Goal: Information Seeking & Learning: Find specific page/section

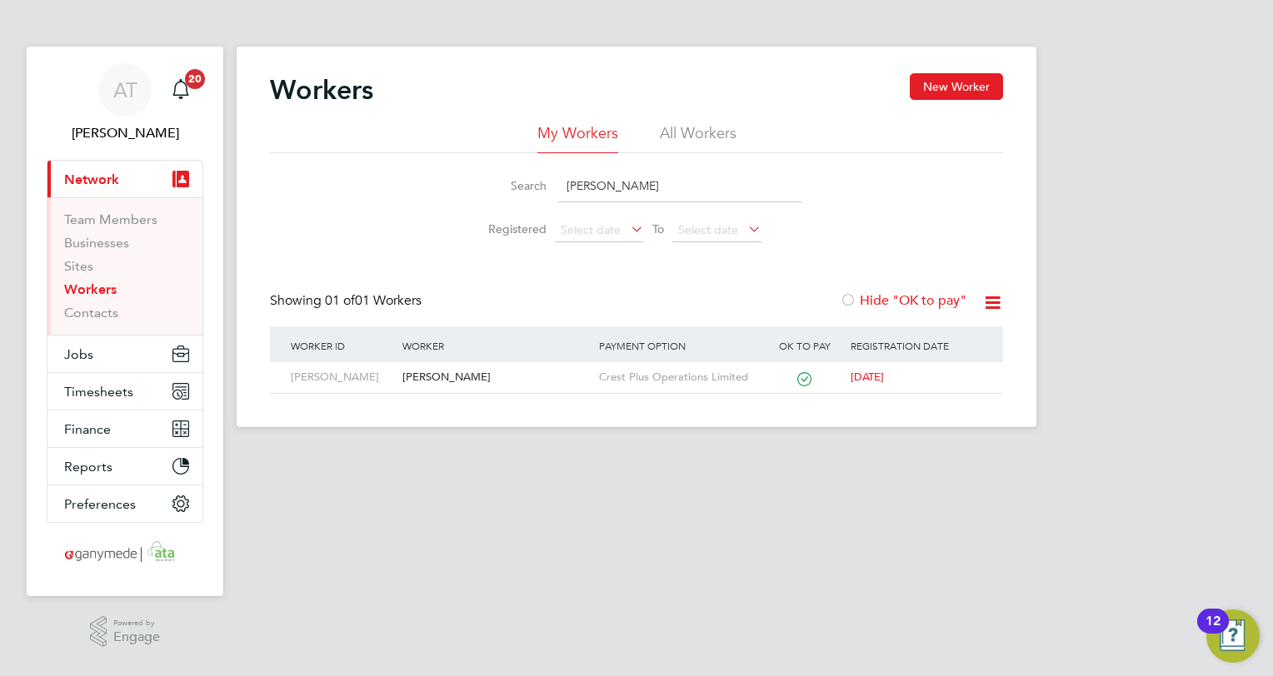
drag, startPoint x: 650, startPoint y: 184, endPoint x: 480, endPoint y: 185, distance: 170.7
click at [480, 185] on div "Search [PERSON_NAME]" at bounding box center [636, 186] width 330 height 32
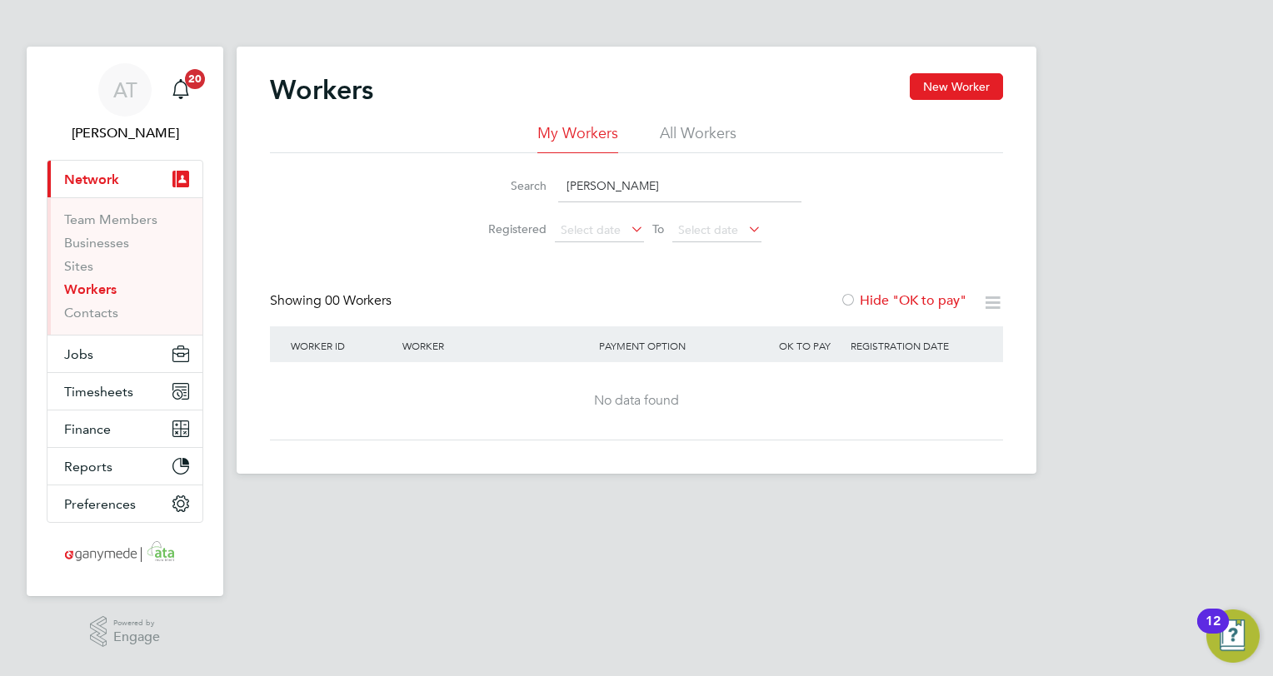
drag, startPoint x: 613, startPoint y: 183, endPoint x: 516, endPoint y: 182, distance: 96.6
click at [519, 184] on div "Search [PERSON_NAME]" at bounding box center [636, 186] width 330 height 32
type input "chavdha"
click at [683, 134] on li "All Workers" at bounding box center [698, 138] width 77 height 30
drag, startPoint x: 622, startPoint y: 187, endPoint x: 429, endPoint y: 198, distance: 193.6
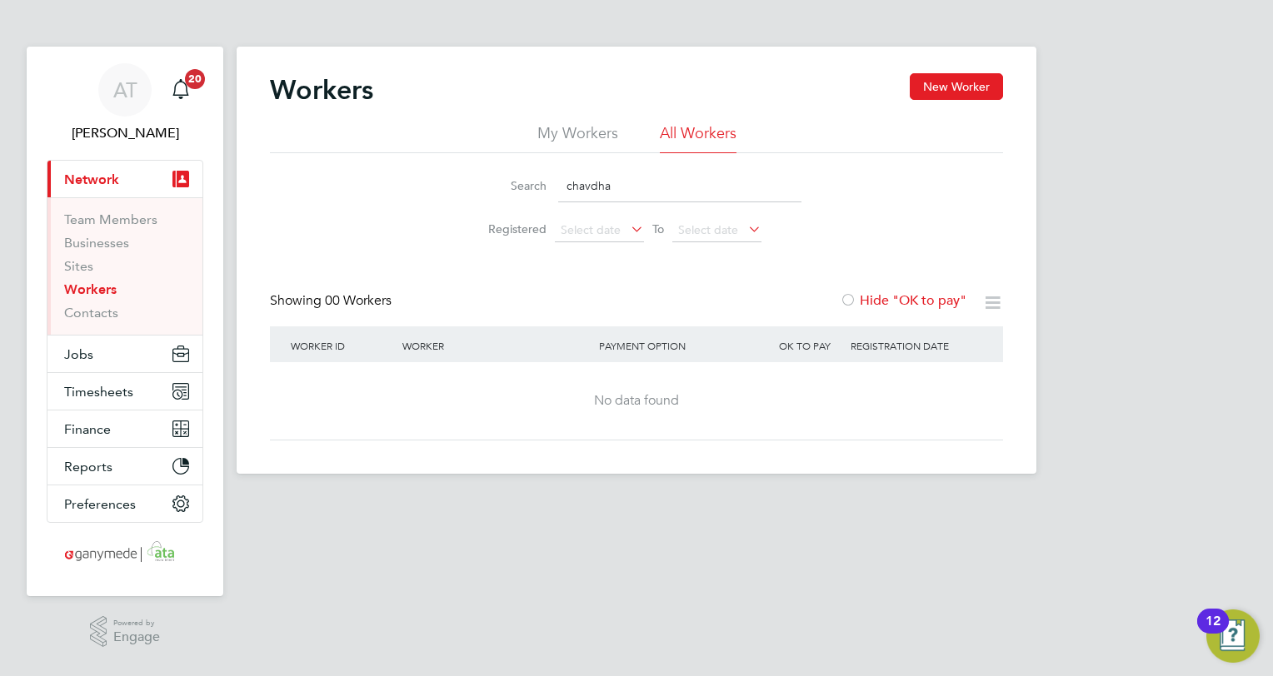
click at [429, 198] on div "Search chavdha Registered Select date To Select date" at bounding box center [636, 201] width 733 height 97
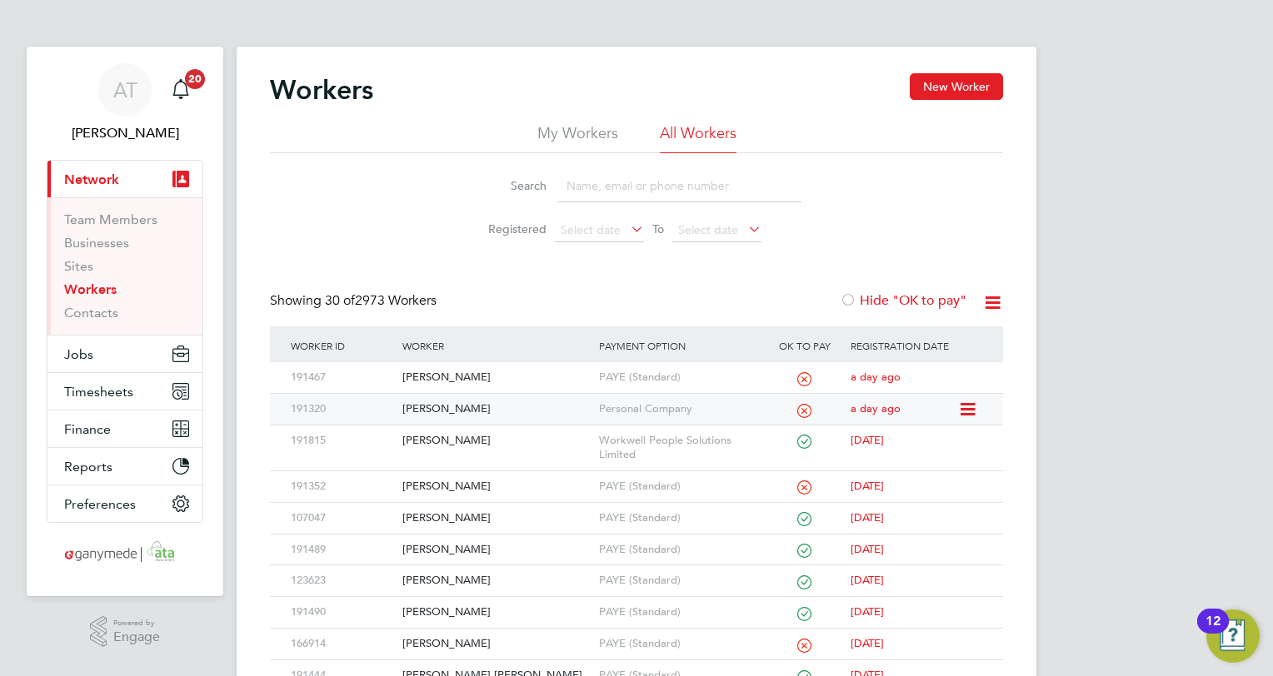
click at [451, 403] on div "[PERSON_NAME]" at bounding box center [496, 409] width 196 height 31
click at [84, 286] on link "Workers" at bounding box center [90, 289] width 52 height 16
click at [441, 402] on div "[PERSON_NAME]" at bounding box center [496, 409] width 196 height 31
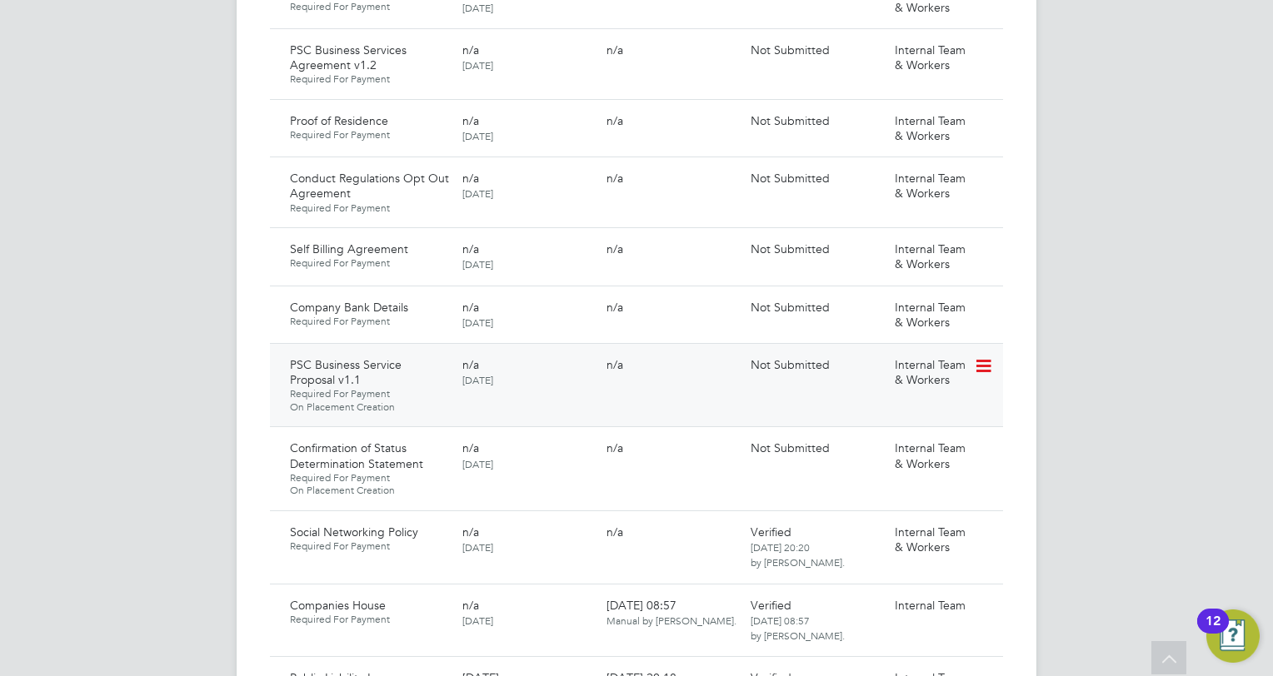
scroll to position [1416, 0]
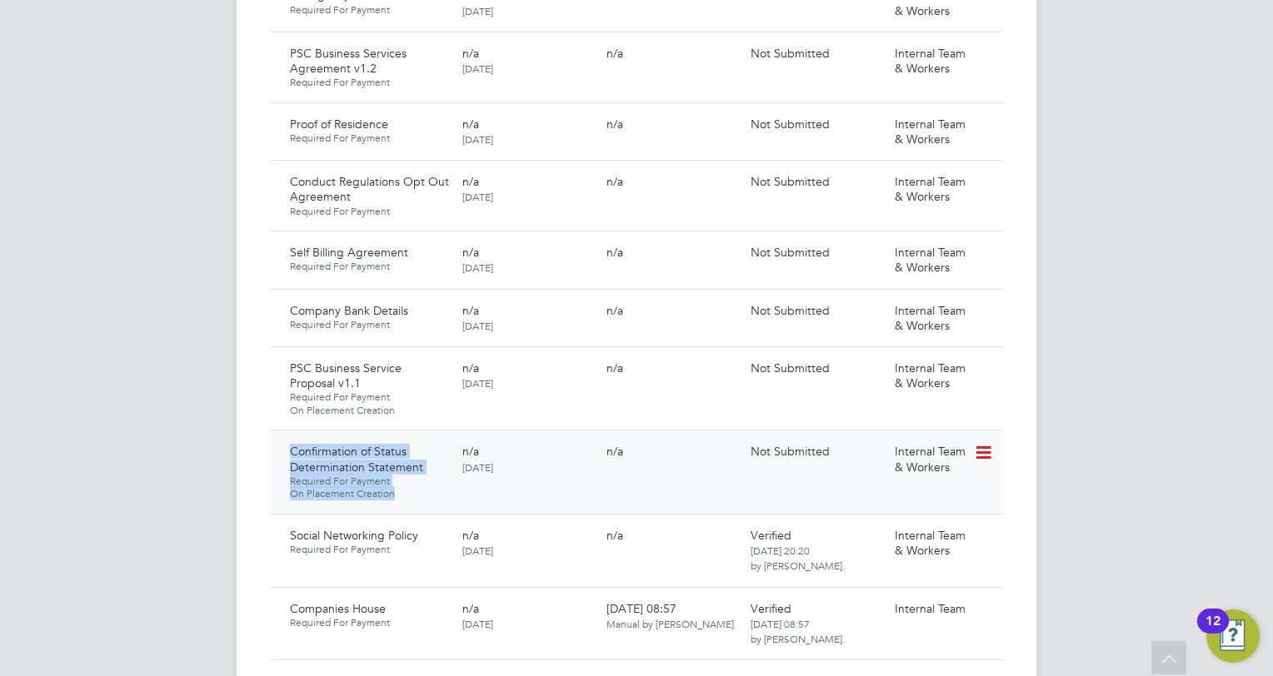
drag, startPoint x: 290, startPoint y: 396, endPoint x: 413, endPoint y: 436, distance: 129.6
click at [413, 437] on div "Confirmation of Status Determination Statement Required For Payment On Placemen…" at bounding box center [369, 472] width 172 height 70
click at [123, 300] on div "AT Angie Taylor Notifications 20 Applications: Current page: Network Team Membe…" at bounding box center [636, 109] width 1273 height 3050
click at [60, 108] on div "AT Angie Taylor Notifications 20 Applications: Current page: Network Team Membe…" at bounding box center [636, 109] width 1273 height 3050
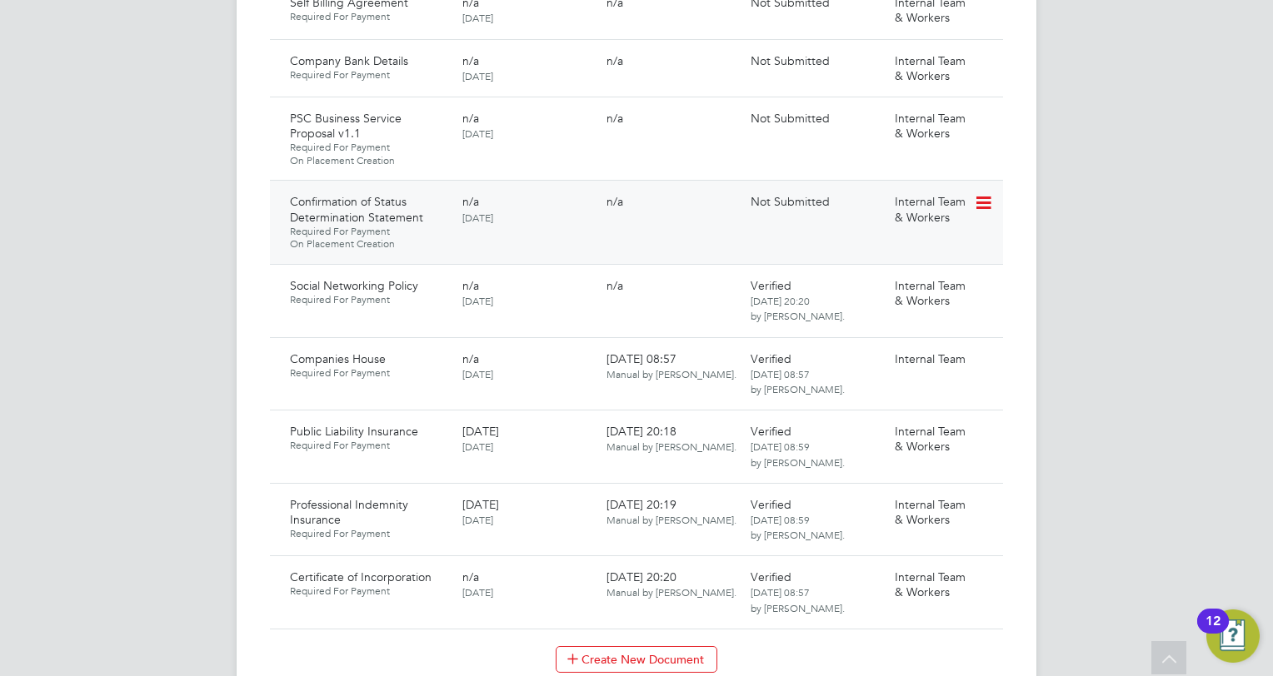
scroll to position [1582, 0]
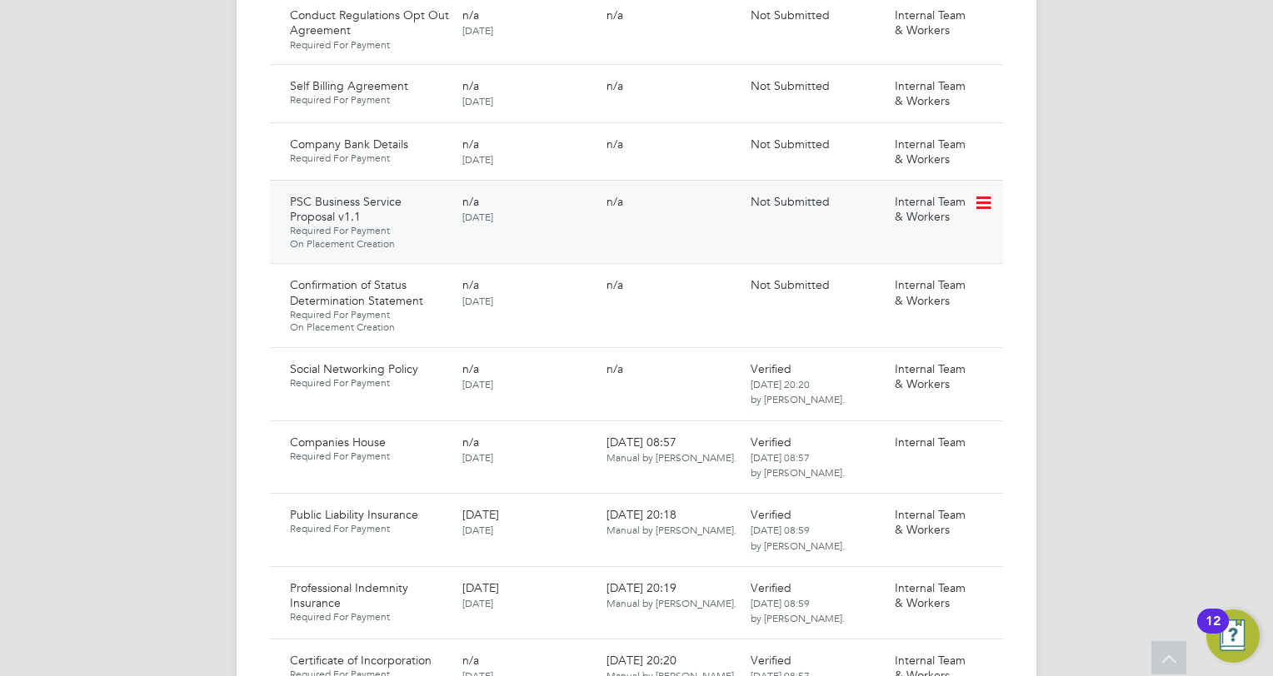
click at [411, 237] on span "On Placement Creation" at bounding box center [369, 243] width 159 height 13
click at [414, 152] on span "Required For Payment" at bounding box center [369, 158] width 159 height 13
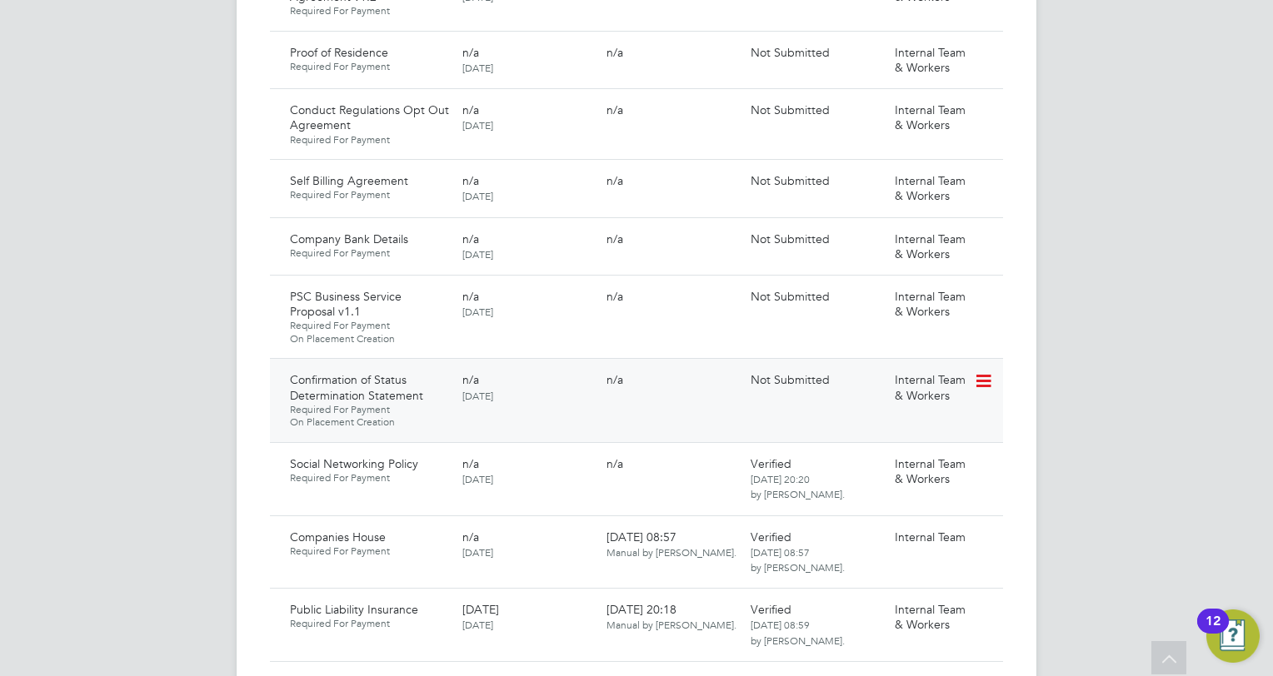
scroll to position [1416, 0]
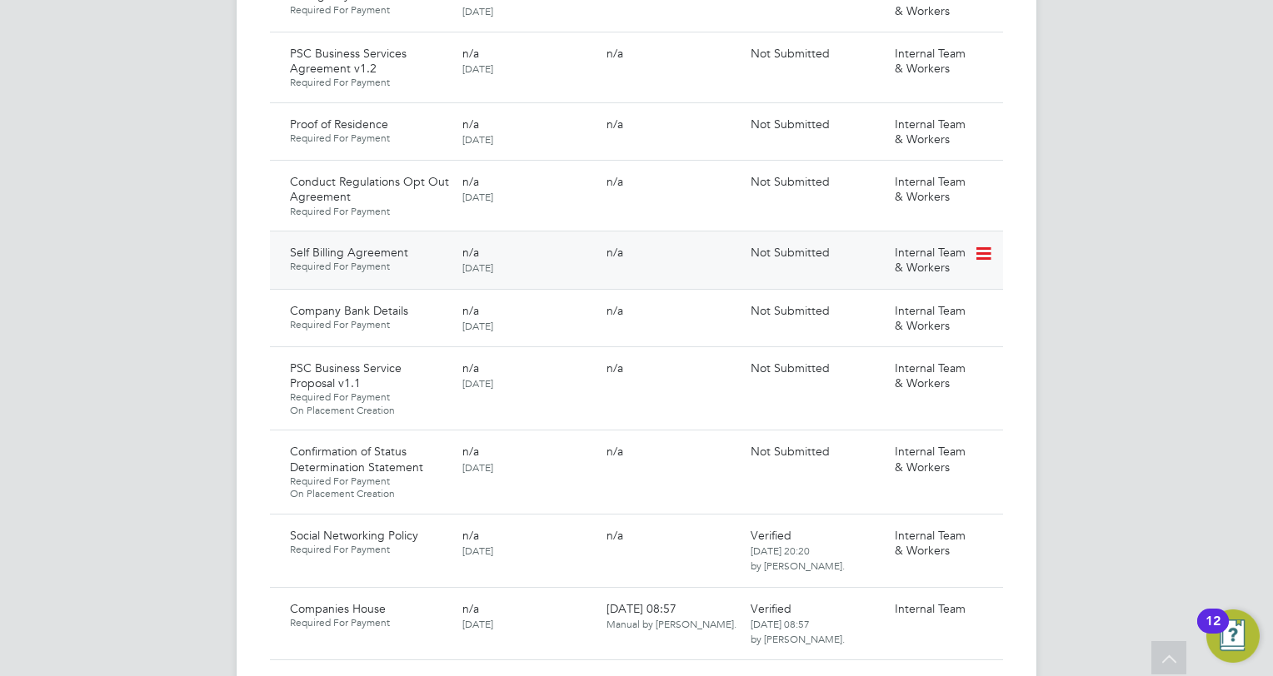
click at [426, 238] on div "Self Billing Agreement Required For Payment" at bounding box center [369, 259] width 172 height 42
click at [407, 205] on span "Required For Payment" at bounding box center [369, 211] width 159 height 13
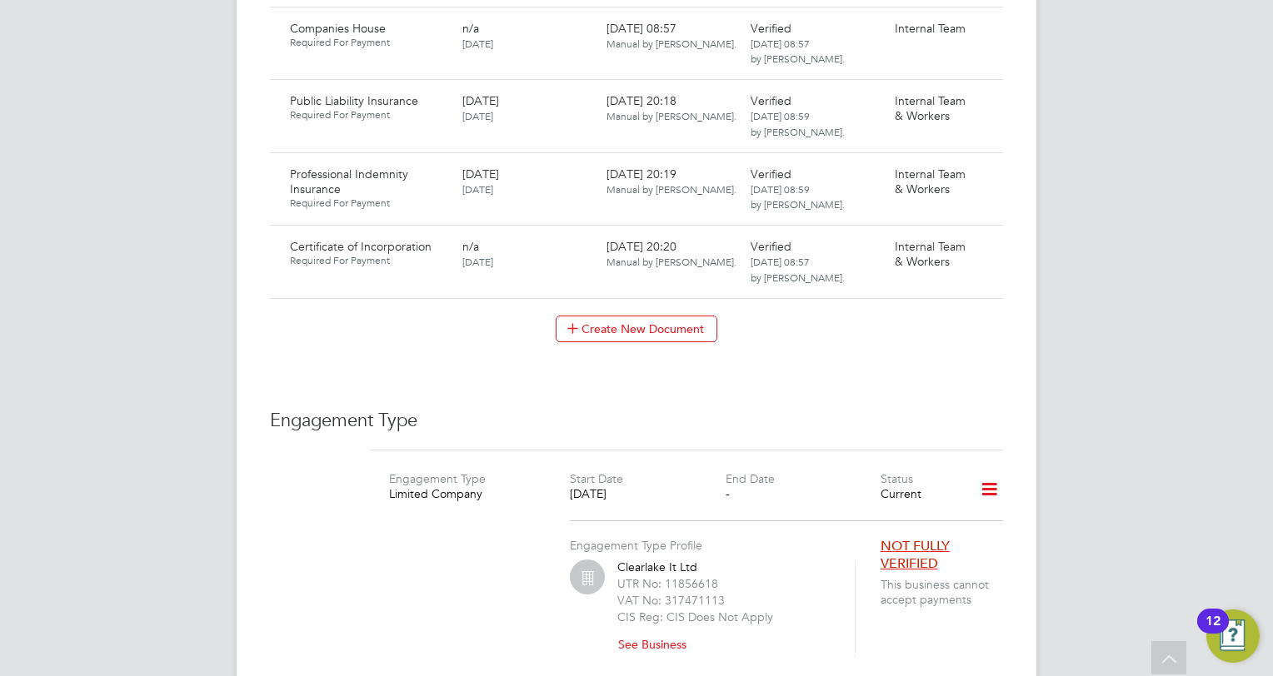
scroll to position [1999, 0]
click at [657, 629] on button "See Business" at bounding box center [658, 642] width 82 height 27
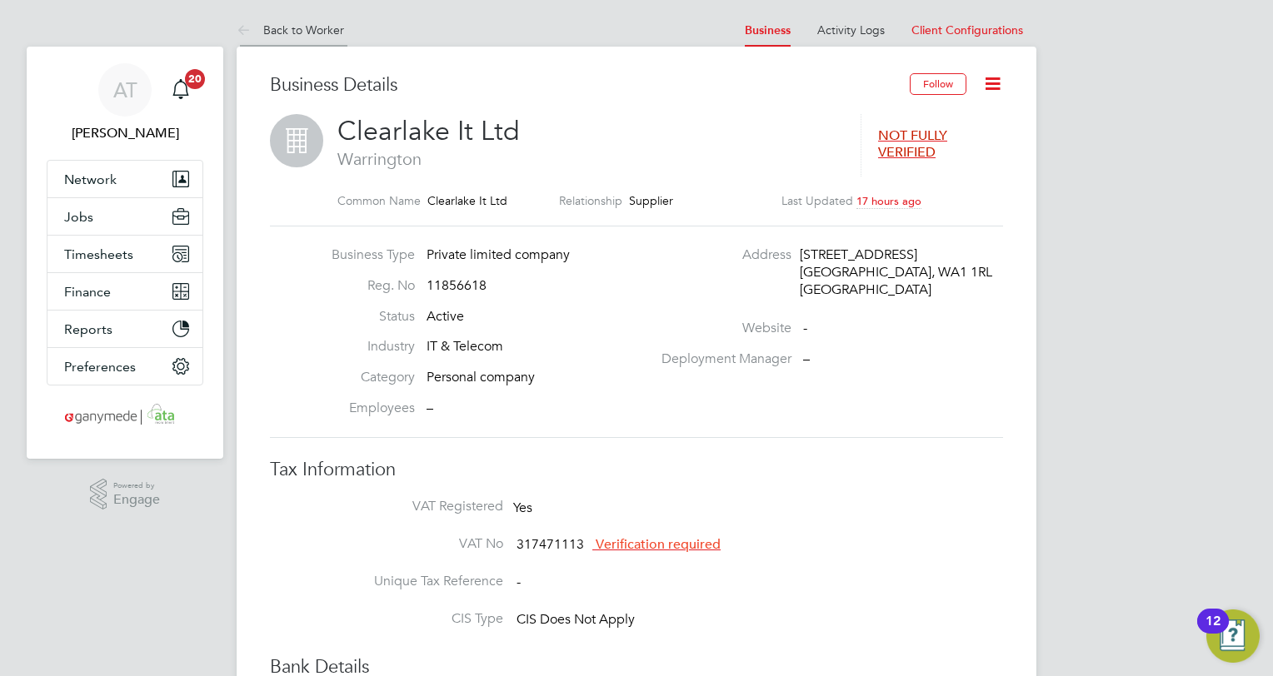
click at [303, 24] on link "Back to Worker" at bounding box center [290, 29] width 107 height 15
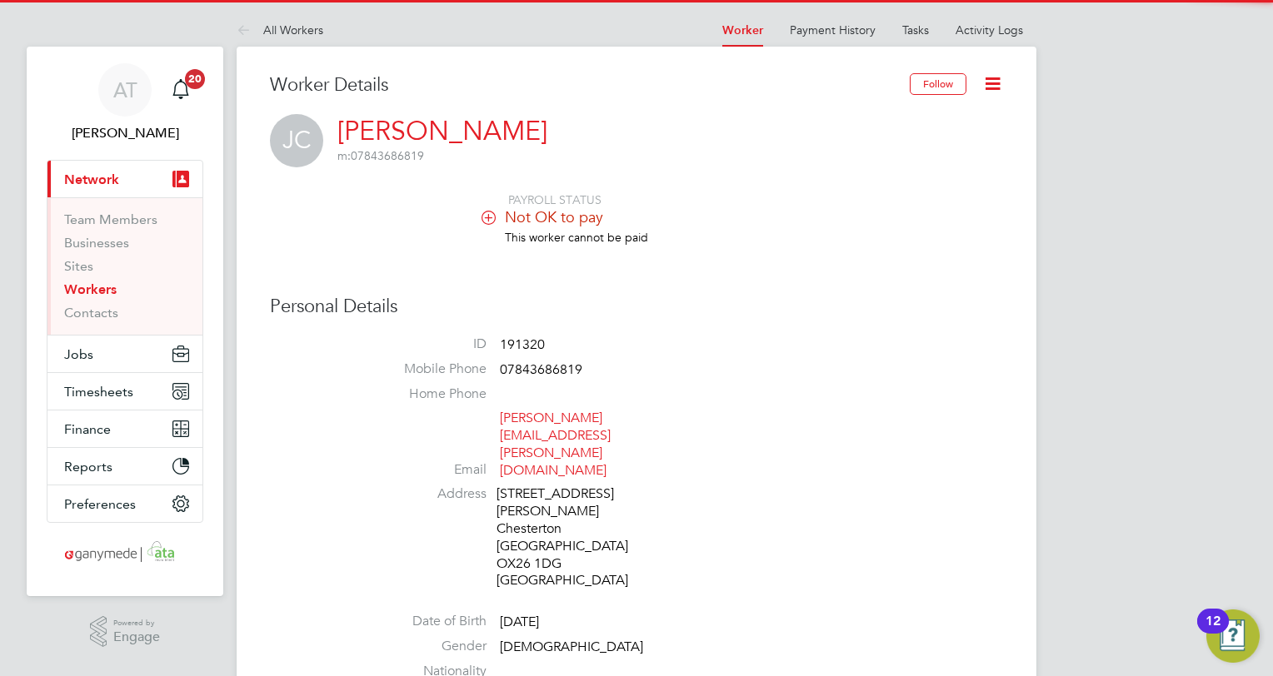
drag, startPoint x: 640, startPoint y: 296, endPoint x: 670, endPoint y: 294, distance: 30.1
click at [656, 297] on h3 "Personal Details" at bounding box center [636, 307] width 733 height 24
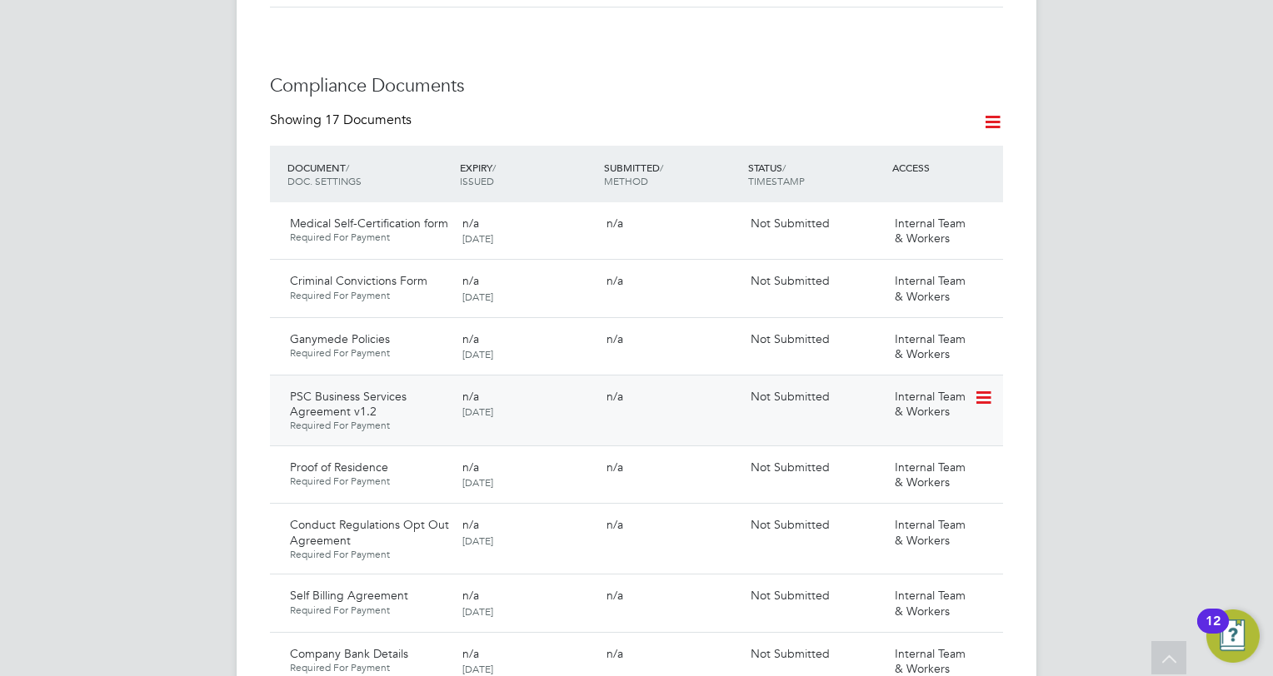
scroll to position [999, 0]
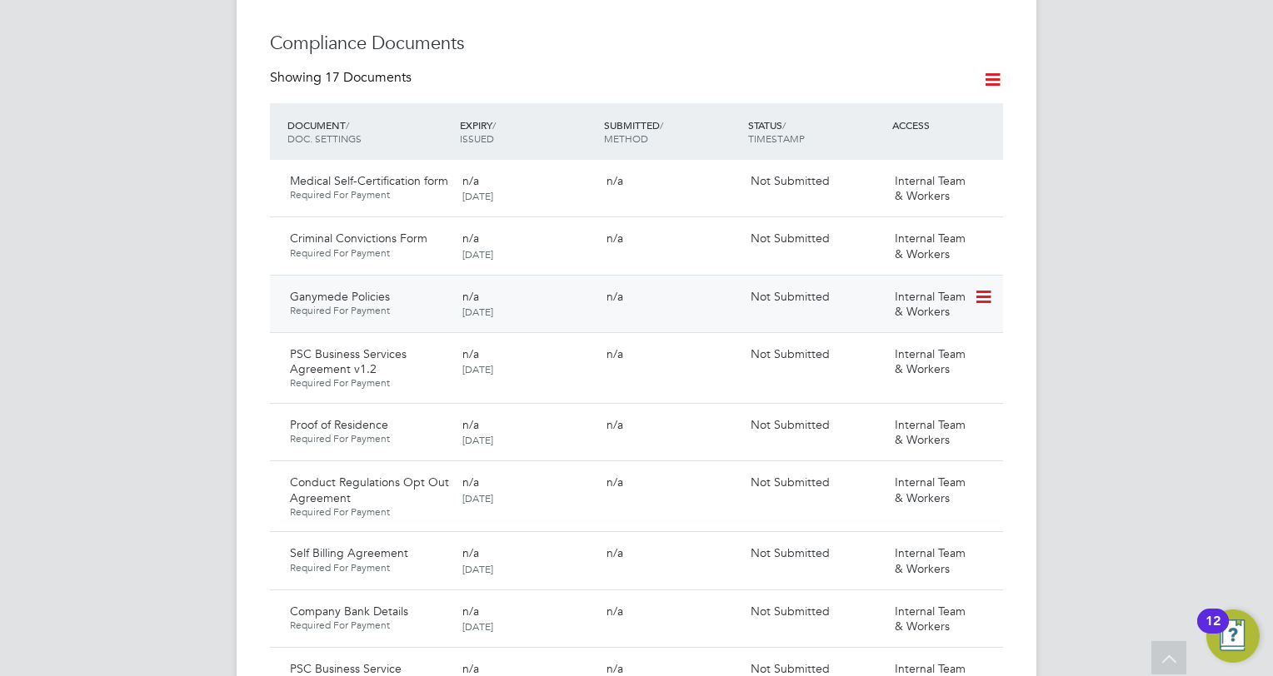
click at [983, 287] on icon at bounding box center [982, 297] width 17 height 20
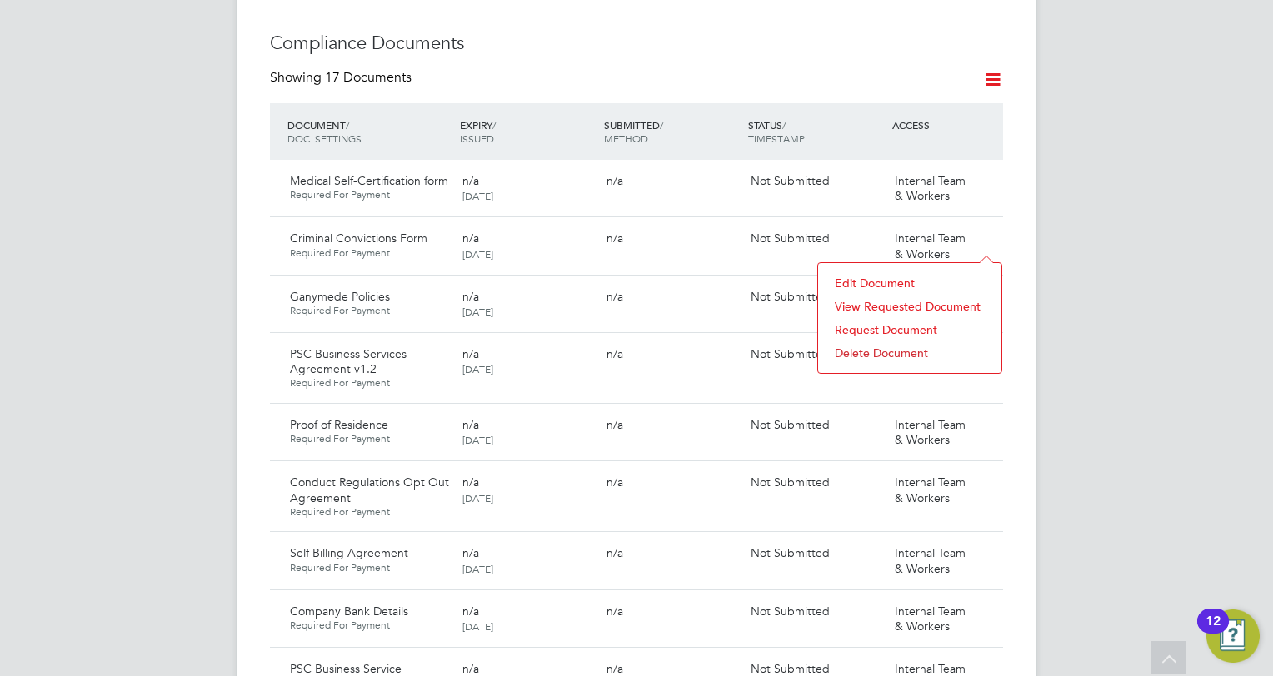
click at [846, 303] on li "View Requested Document" at bounding box center [909, 306] width 167 height 23
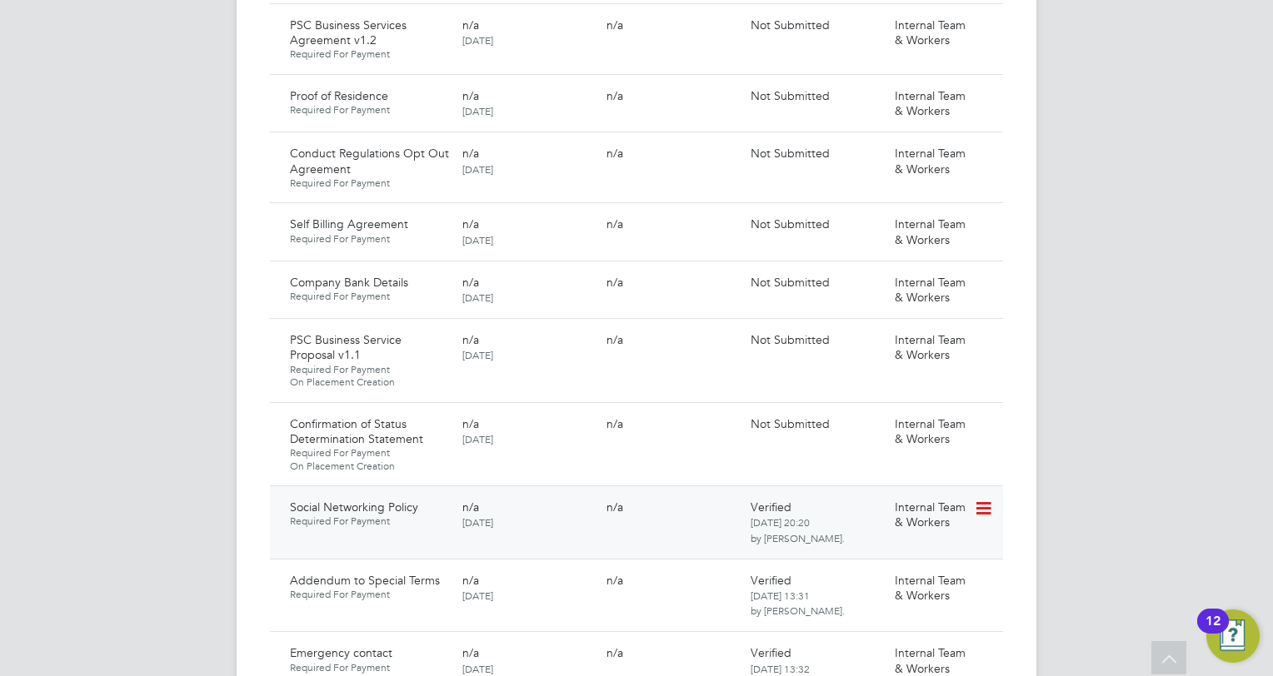
scroll to position [1332, 0]
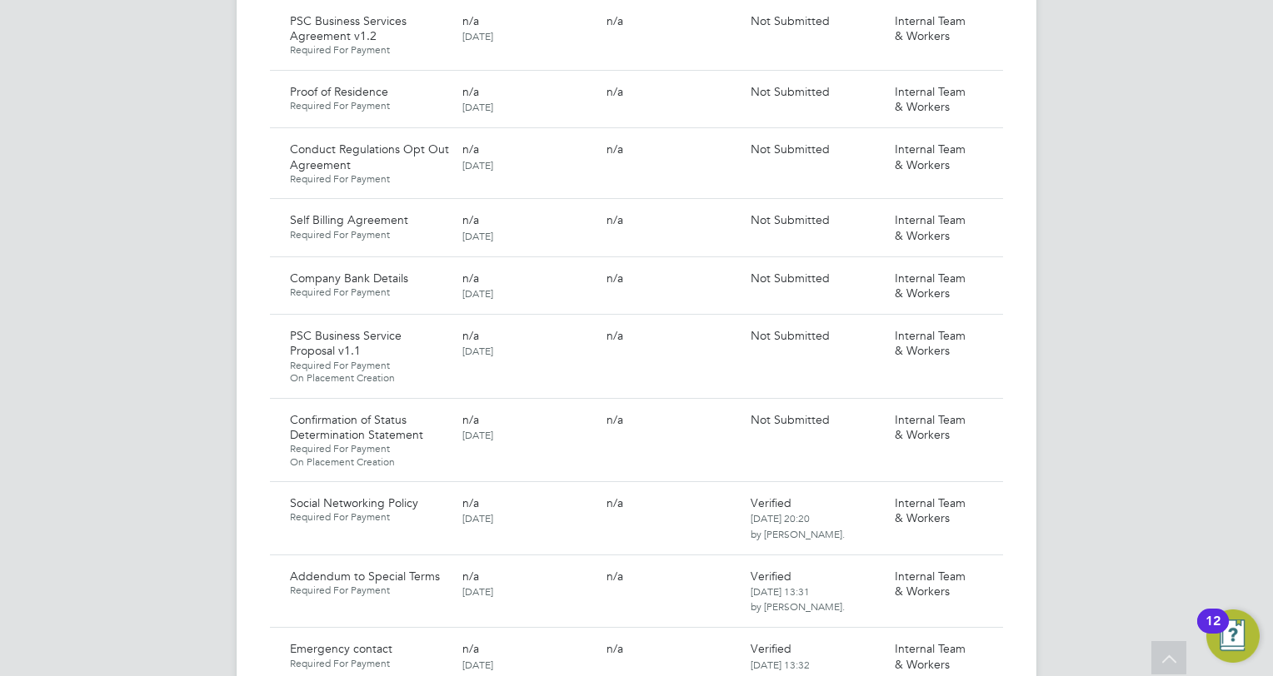
click at [74, 197] on div "AT Angie Taylor Notifications 20 Applications: Current page: Network Team Membe…" at bounding box center [636, 208] width 1273 height 3080
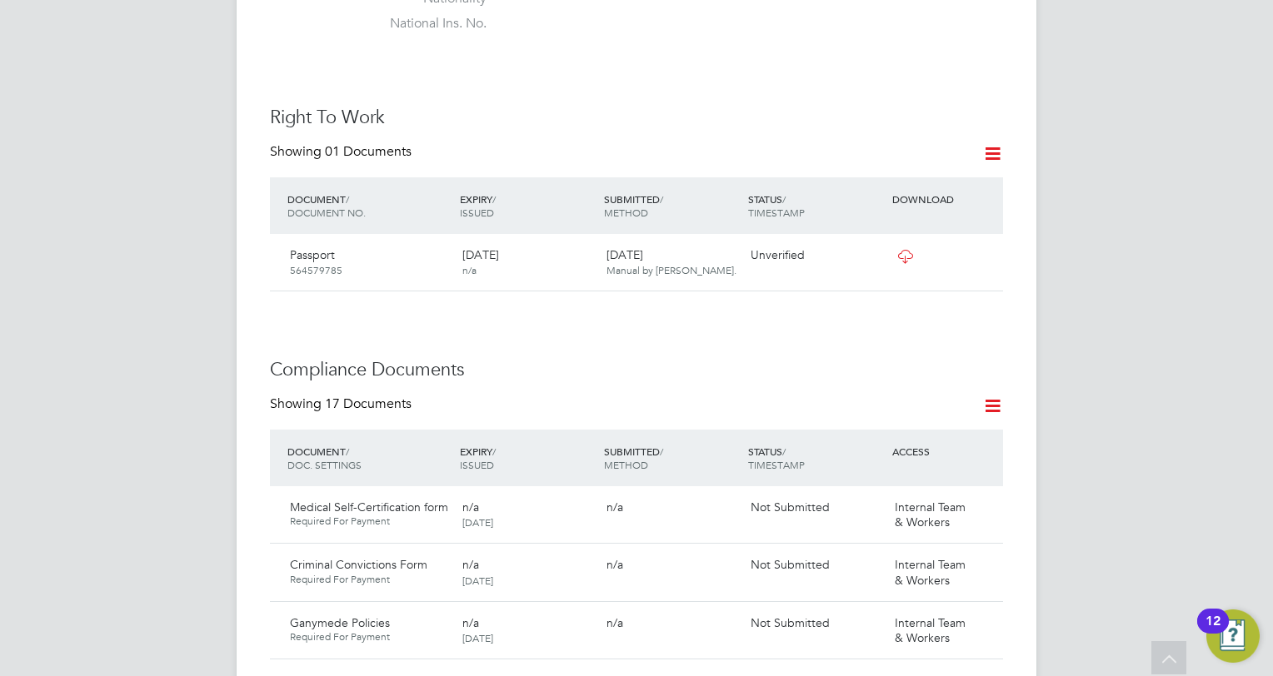
scroll to position [583, 0]
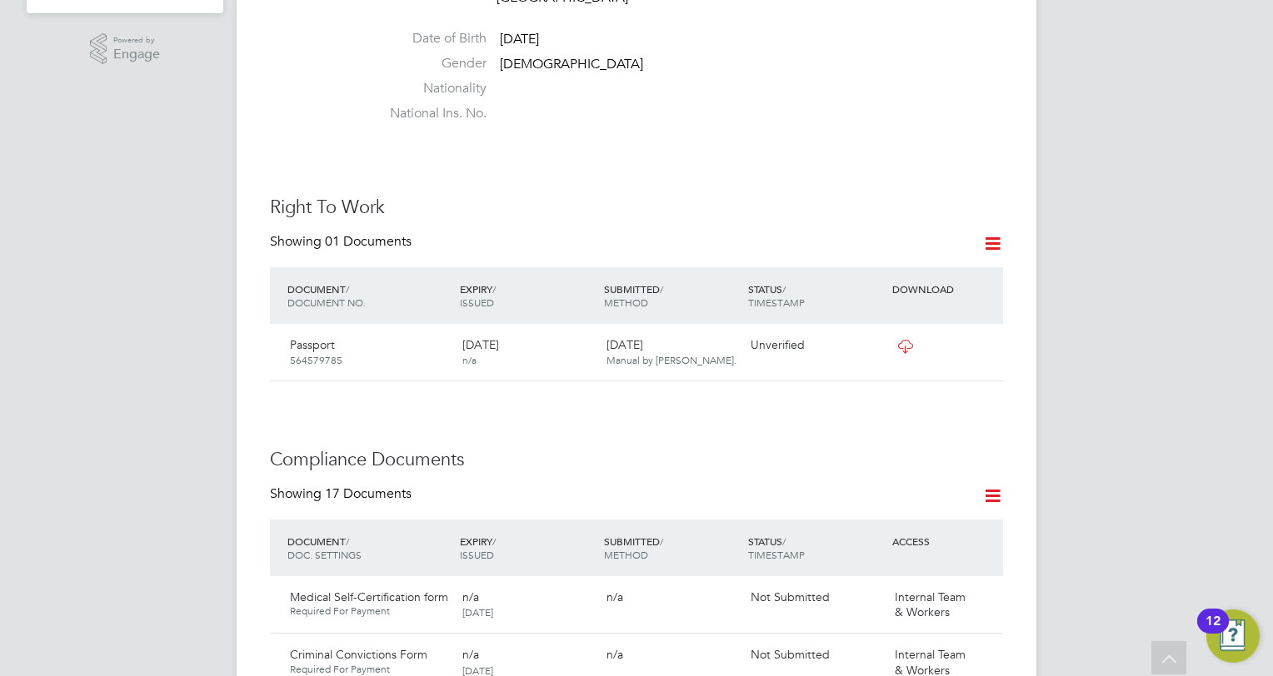
click at [984, 336] on icon at bounding box center [982, 346] width 17 height 20
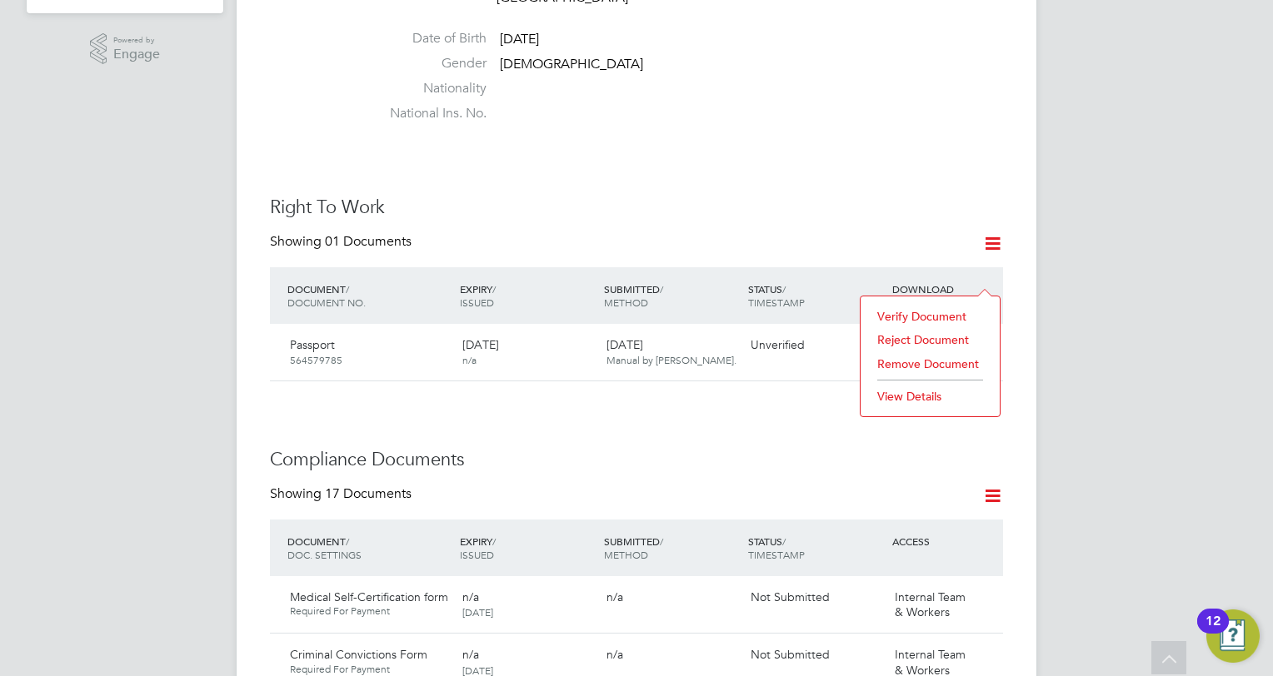
click at [896, 396] on li "View Details" at bounding box center [930, 396] width 122 height 23
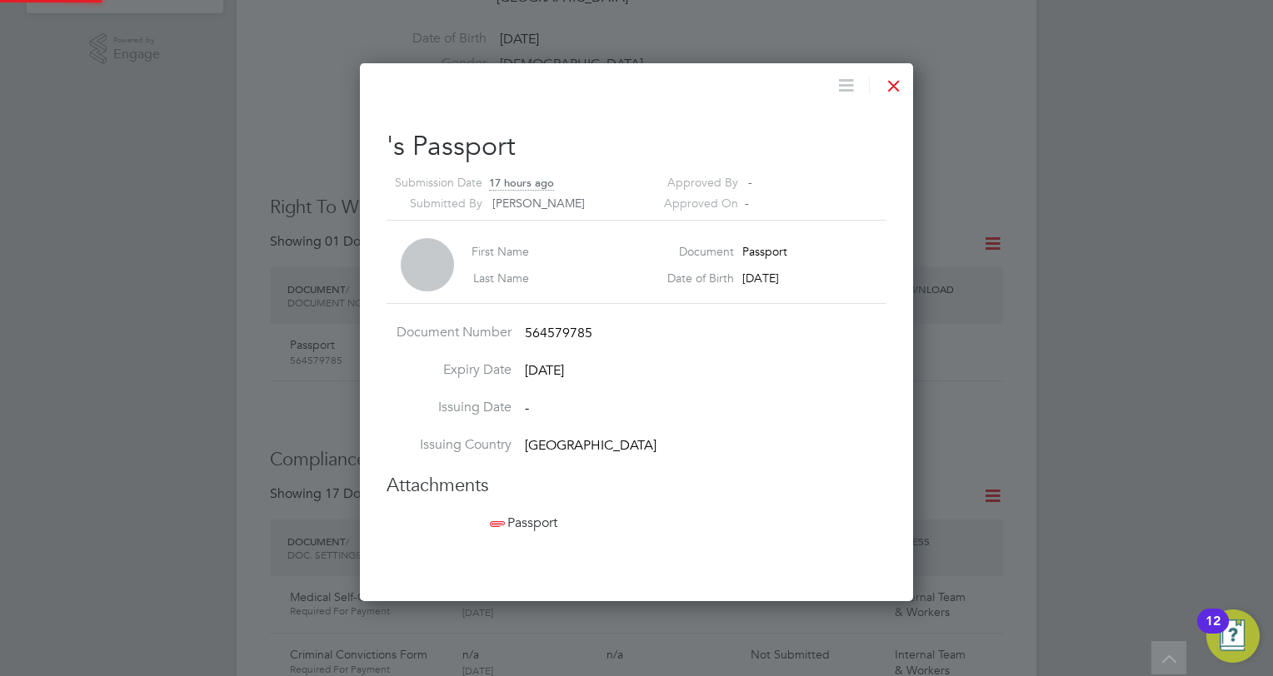
scroll to position [538, 554]
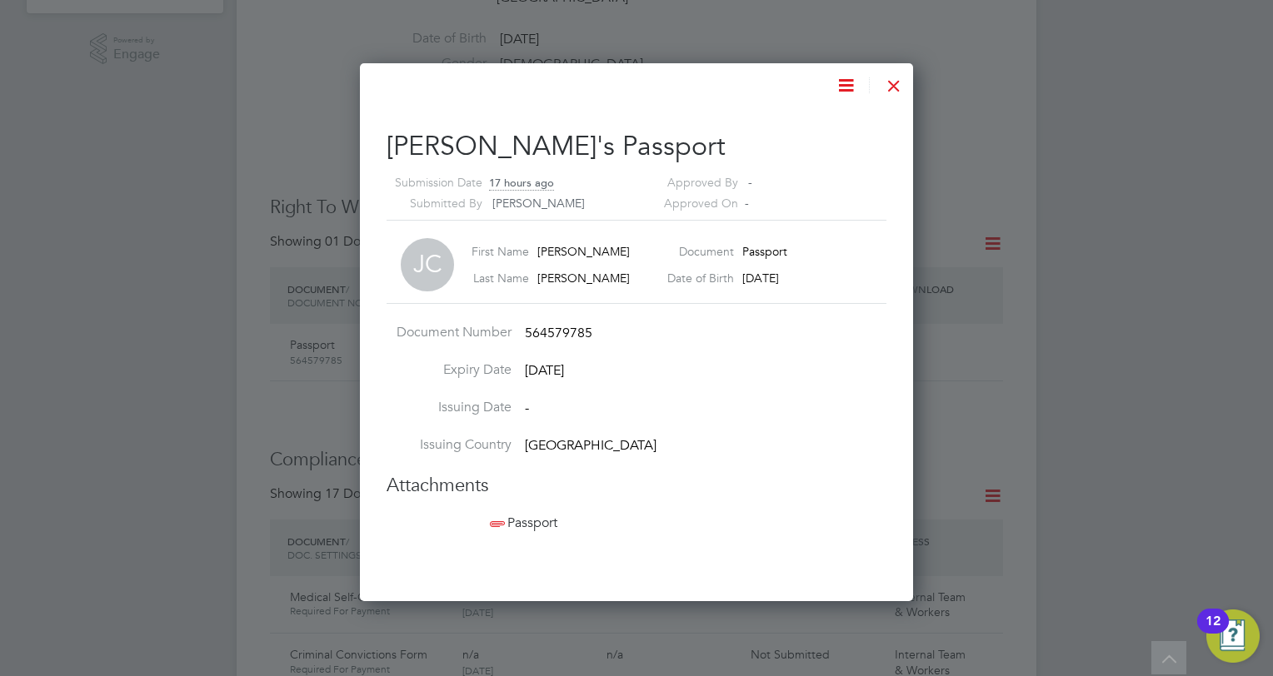
click at [534, 523] on span "Passport" at bounding box center [521, 523] width 71 height 17
click at [893, 84] on div at bounding box center [894, 82] width 30 height 30
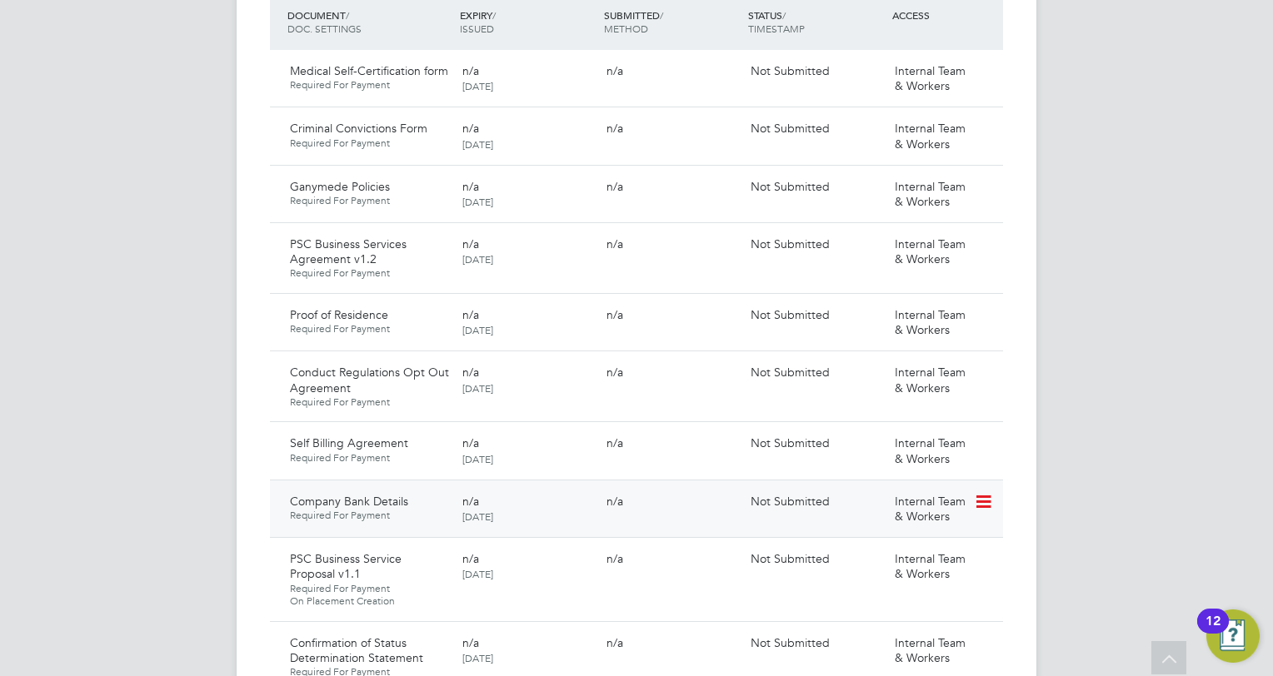
scroll to position [999, 0]
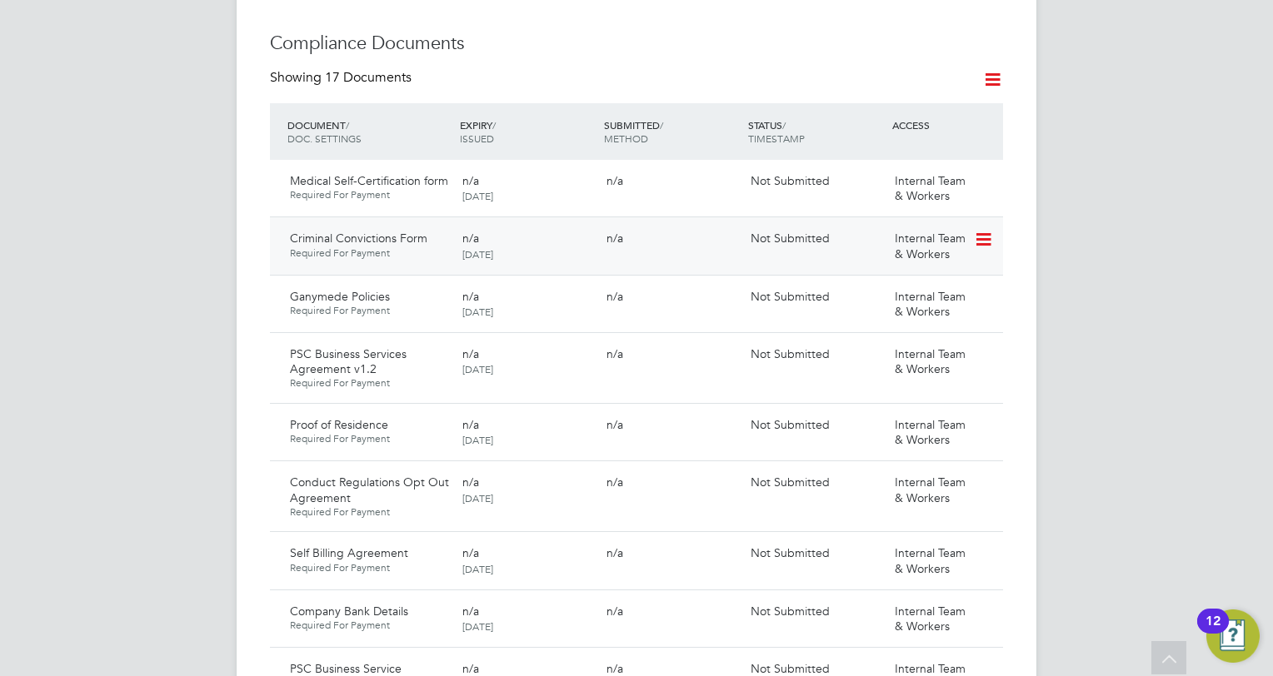
click at [406, 224] on div "Criminal Convictions Form Required For Payment" at bounding box center [369, 245] width 172 height 42
click at [983, 230] on icon at bounding box center [982, 240] width 17 height 20
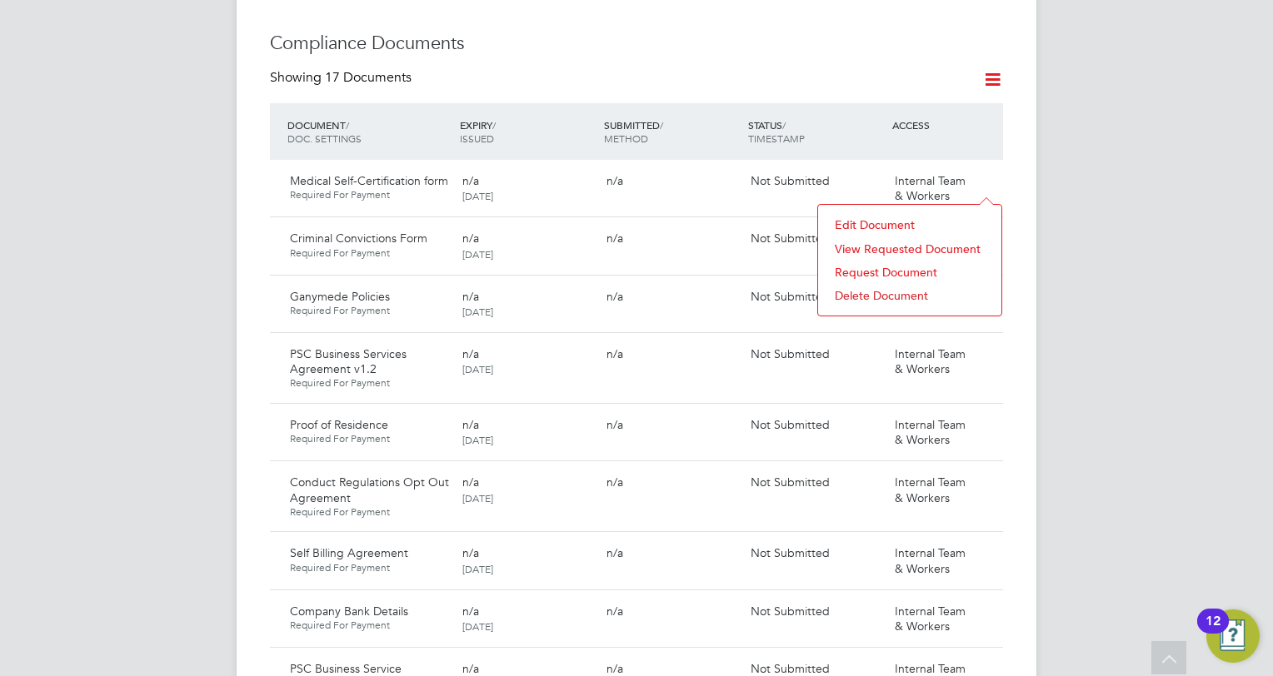
click at [866, 248] on li "View Requested Document" at bounding box center [909, 248] width 167 height 23
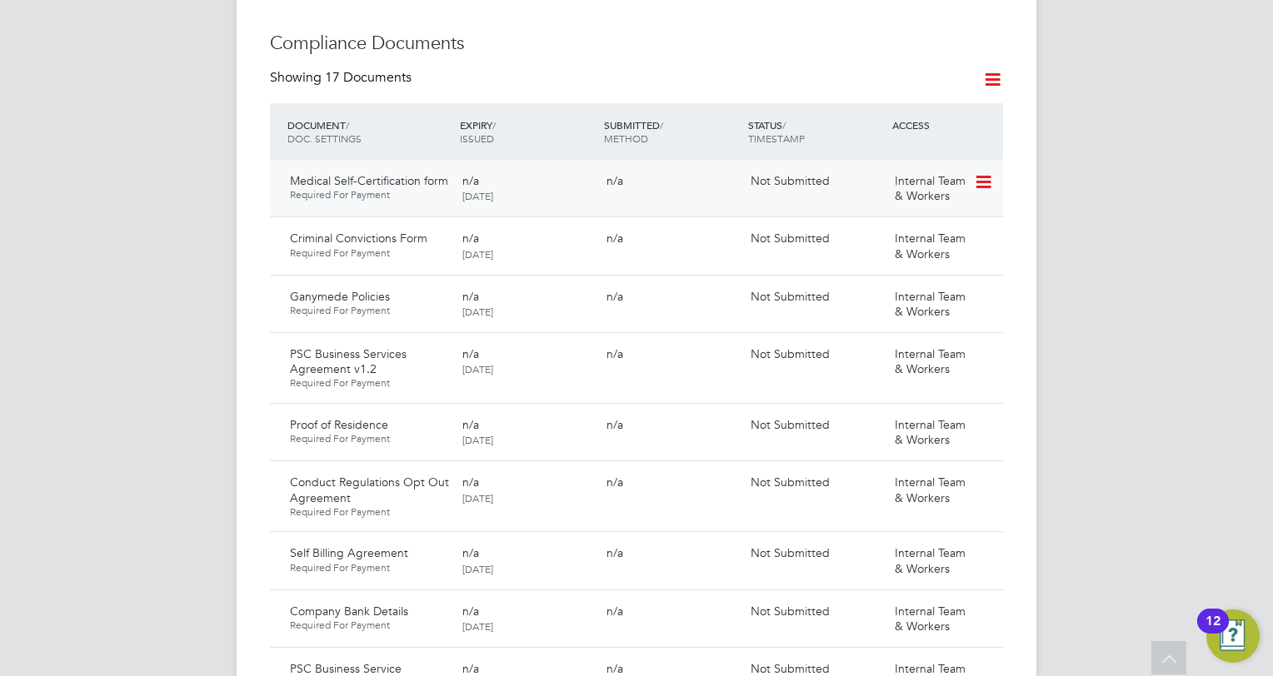
click at [979, 172] on icon at bounding box center [982, 182] width 17 height 20
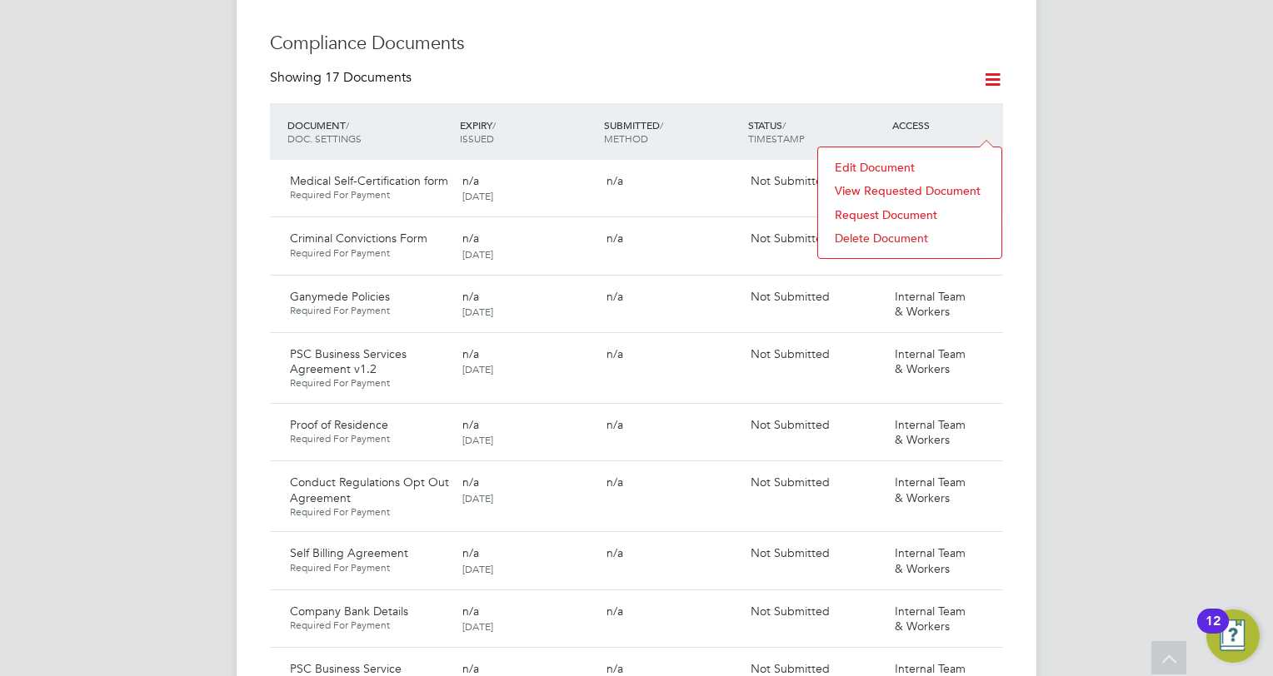
click at [854, 189] on li "View Requested Document" at bounding box center [909, 190] width 167 height 23
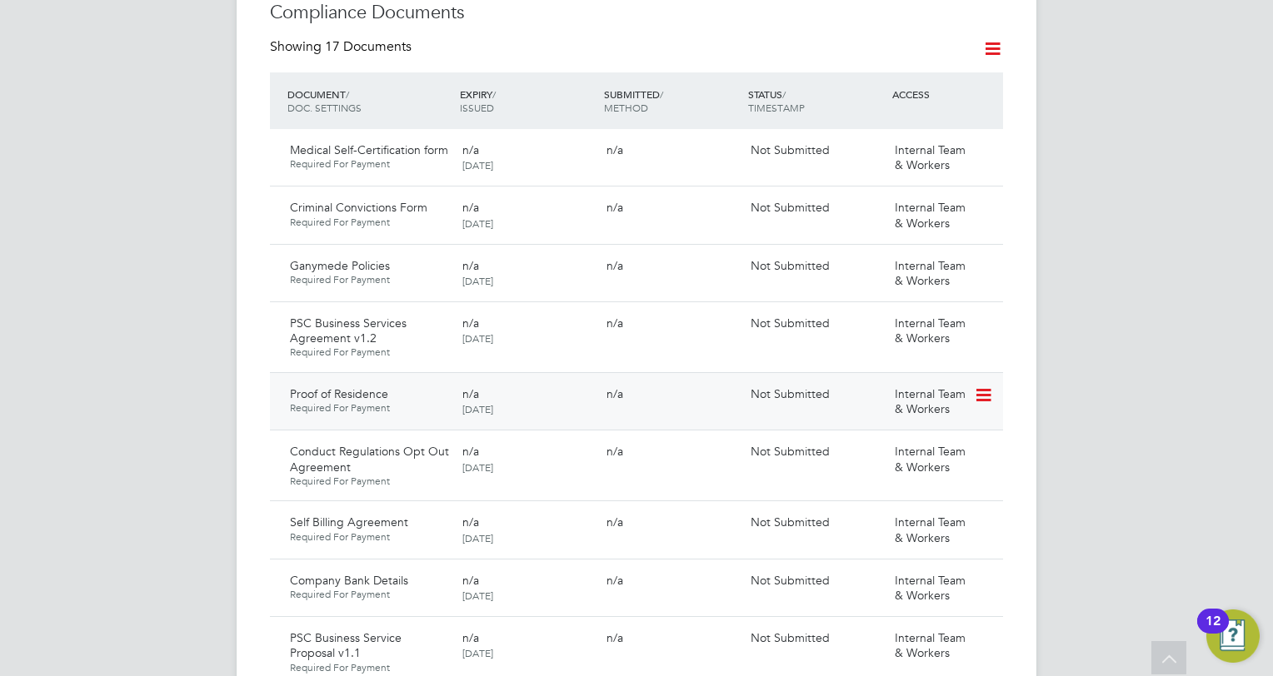
scroll to position [1083, 0]
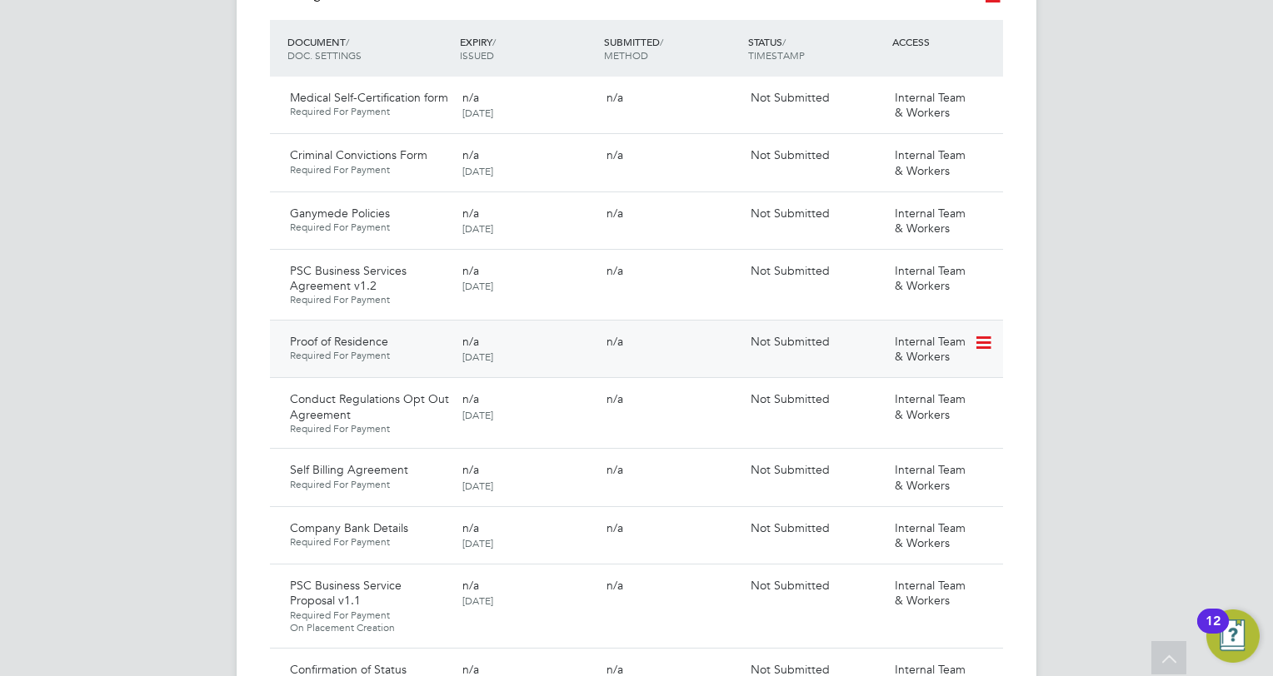
click at [650, 327] on div "n/a" at bounding box center [672, 341] width 144 height 28
click at [690, 514] on div "n/a" at bounding box center [672, 528] width 144 height 28
click at [680, 564] on div "PSC Business Service Proposal v1.1 Required For Payment On Placement Creation n…" at bounding box center [636, 606] width 733 height 84
click at [674, 514] on div "n/a" at bounding box center [672, 528] width 144 height 28
click at [673, 456] on div "n/a" at bounding box center [672, 470] width 144 height 28
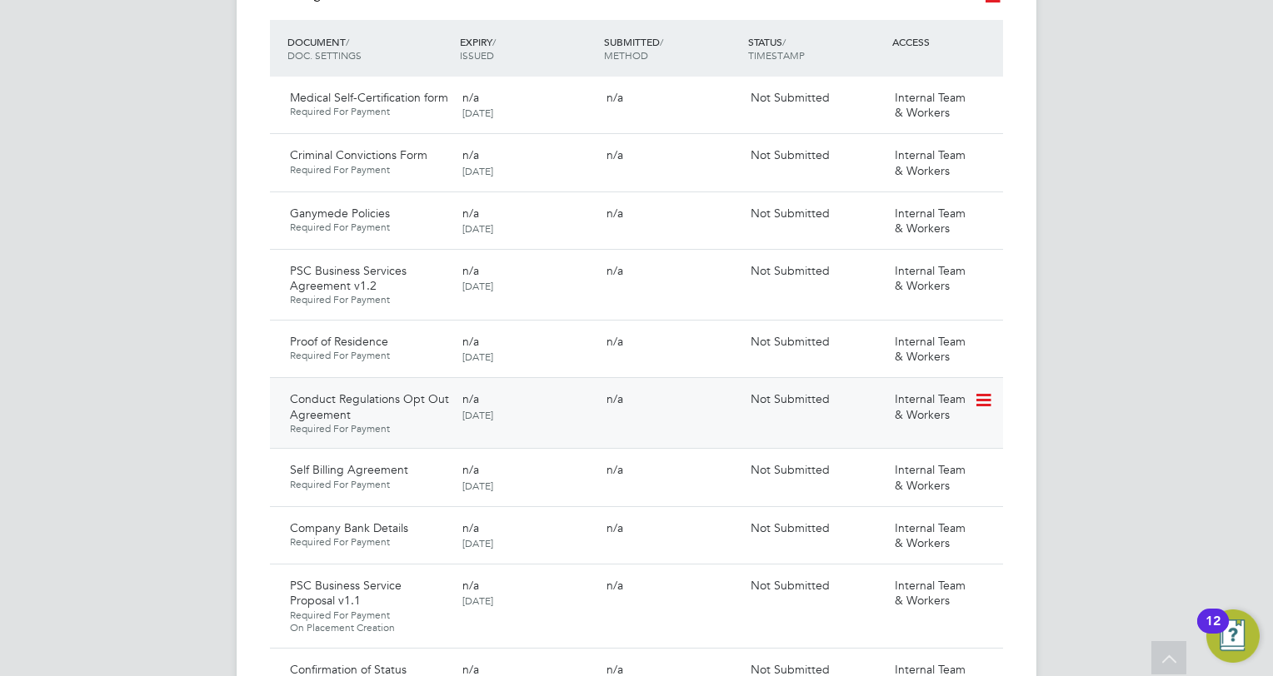
click at [672, 385] on div "n/a" at bounding box center [672, 399] width 144 height 28
drag, startPoint x: 665, startPoint y: 290, endPoint x: 661, endPoint y: 256, distance: 34.3
click at [663, 327] on div "n/a" at bounding box center [672, 341] width 144 height 28
click at [655, 257] on div "n/a" at bounding box center [672, 271] width 144 height 28
click at [652, 199] on div "n/a" at bounding box center [672, 213] width 144 height 28
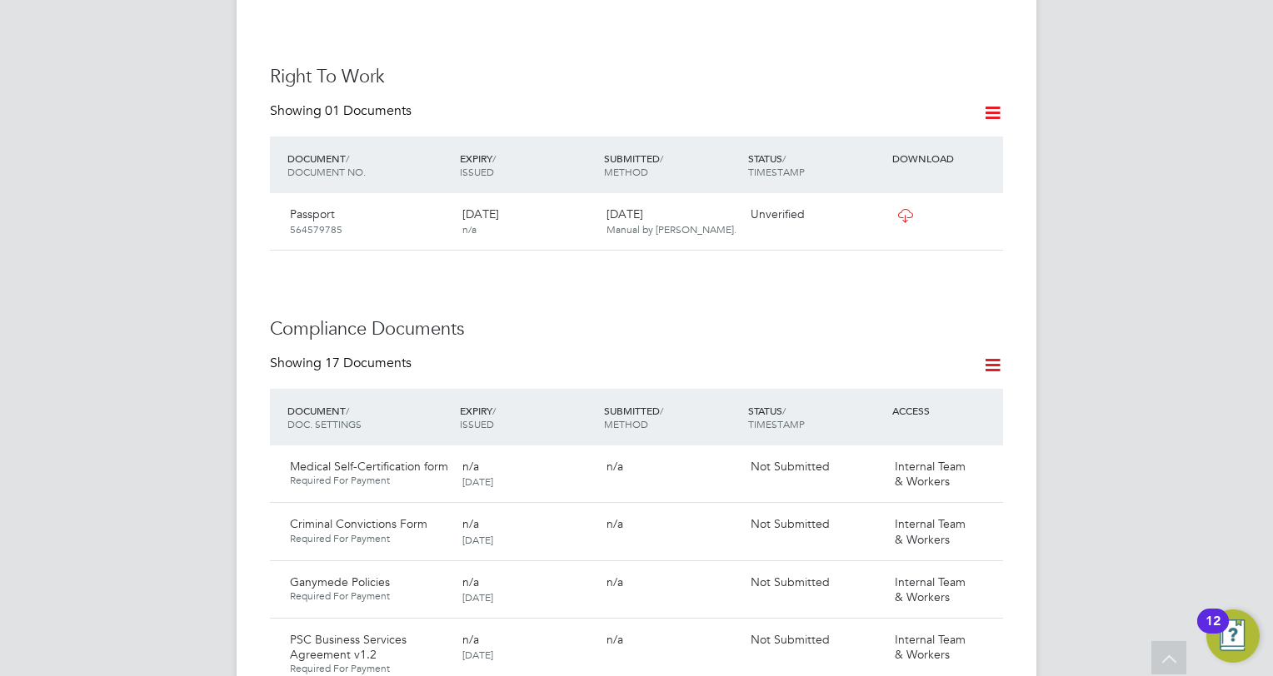
scroll to position [999, 0]
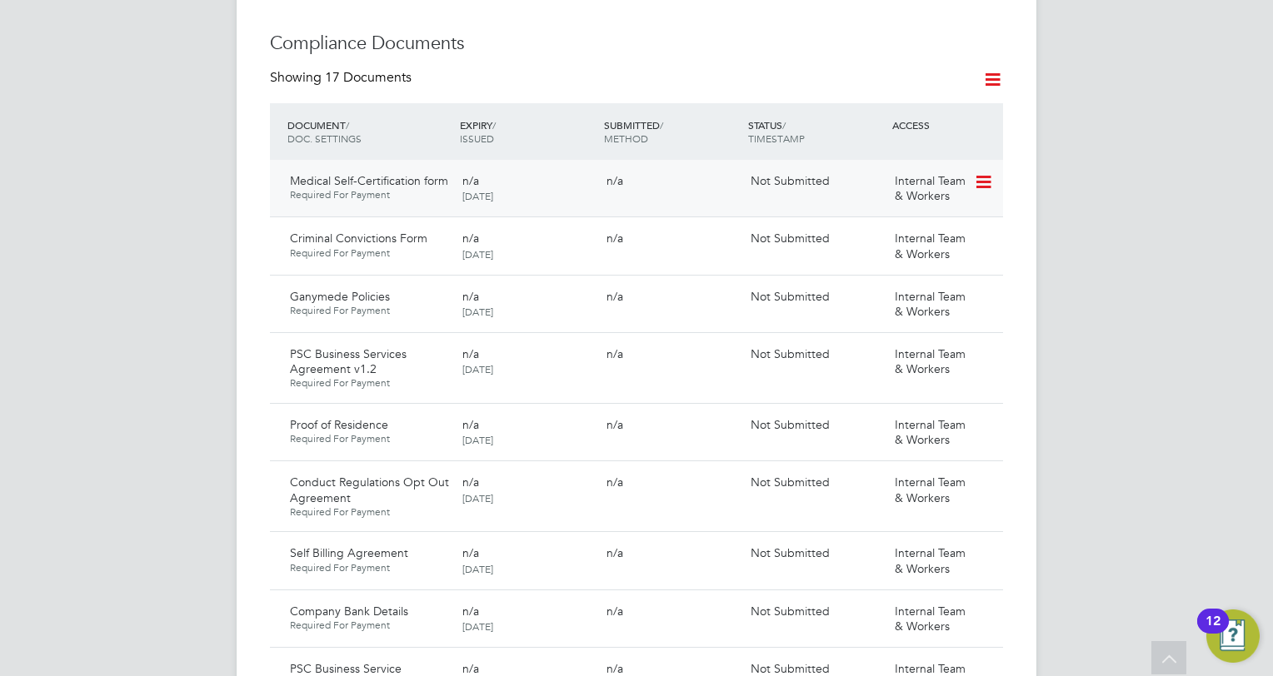
click at [693, 167] on div "n/a" at bounding box center [672, 181] width 144 height 28
click at [677, 224] on div "n/a" at bounding box center [672, 238] width 144 height 28
